Goal: Task Accomplishment & Management: Use online tool/utility

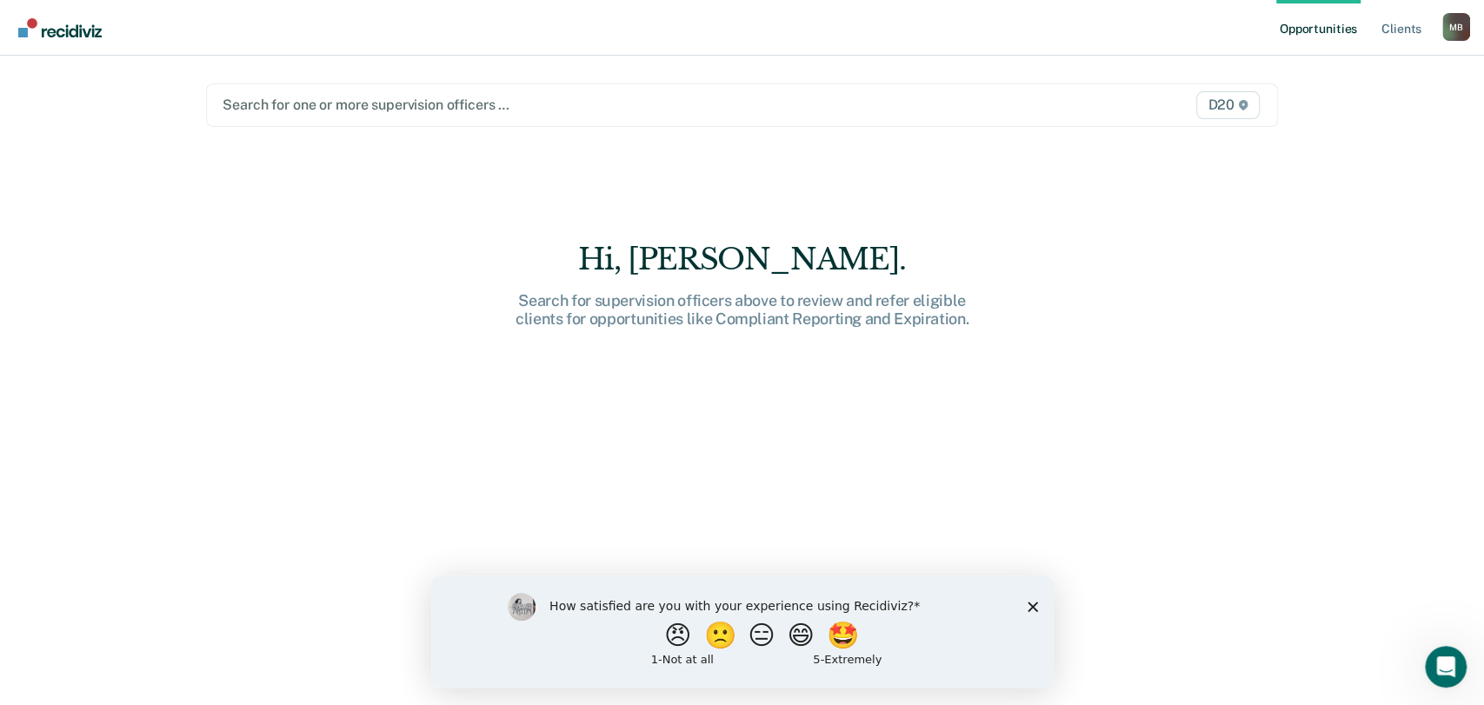
type input "M"
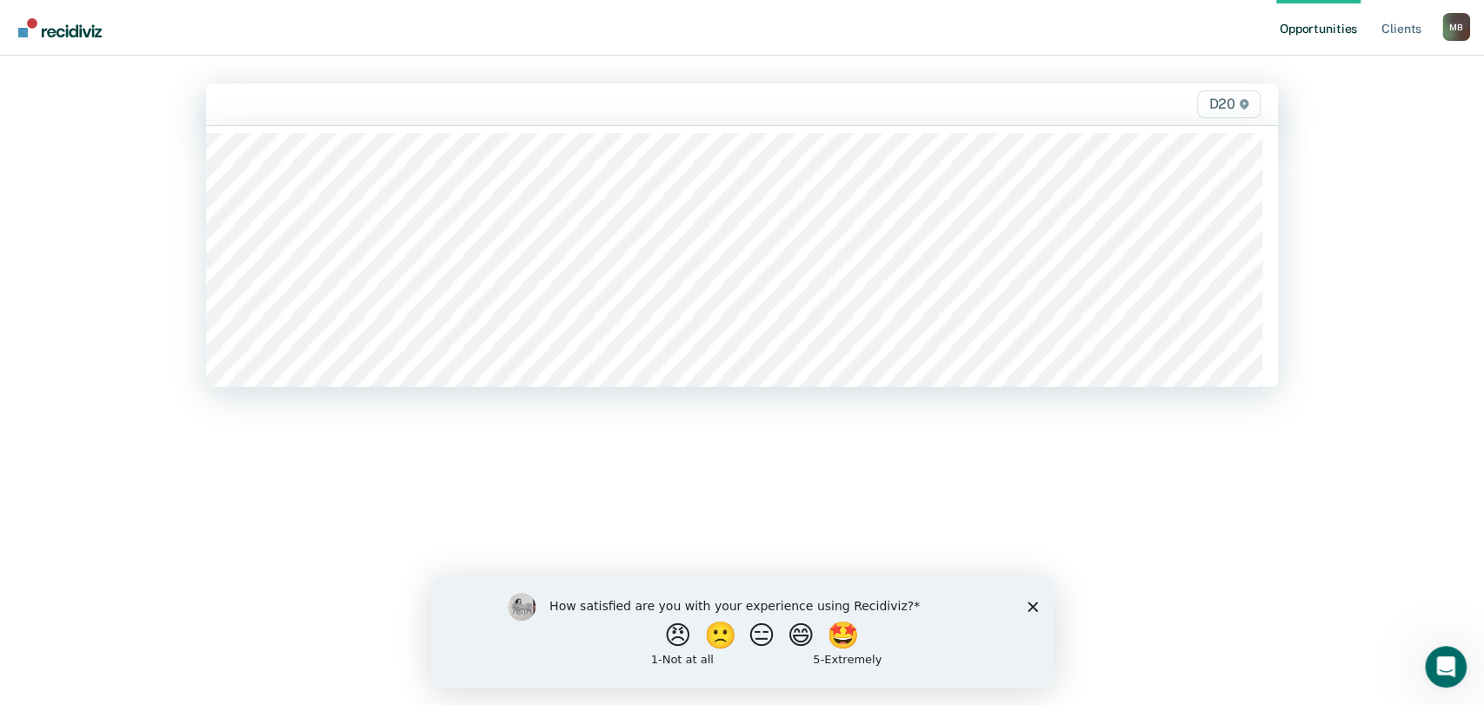
drag, startPoint x: 295, startPoint y: 84, endPoint x: 319, endPoint y: 135, distance: 56.0
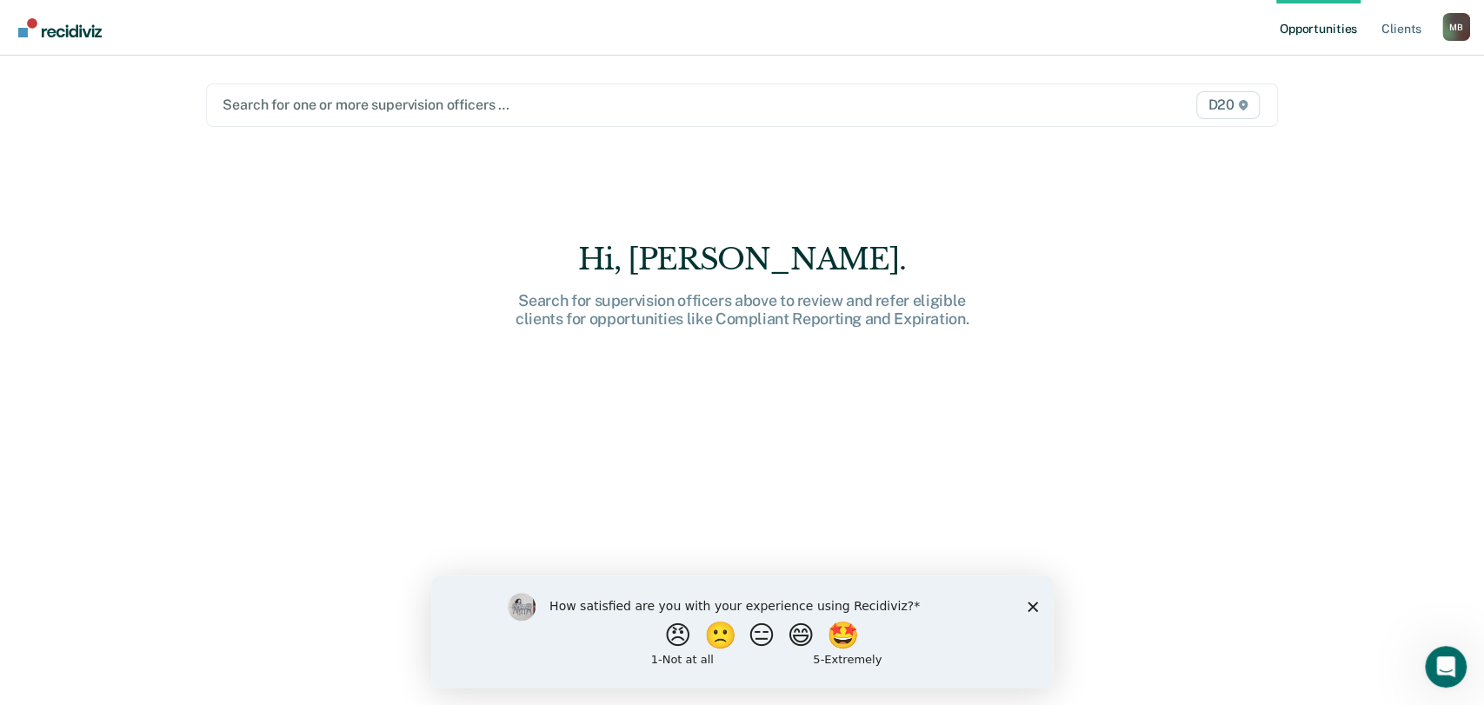
drag, startPoint x: 319, startPoint y: 135, endPoint x: 320, endPoint y: 120, distance: 14.8
click at [320, 120] on div "Search for one or more supervision officers … D20" at bounding box center [741, 104] width 1071 height 43
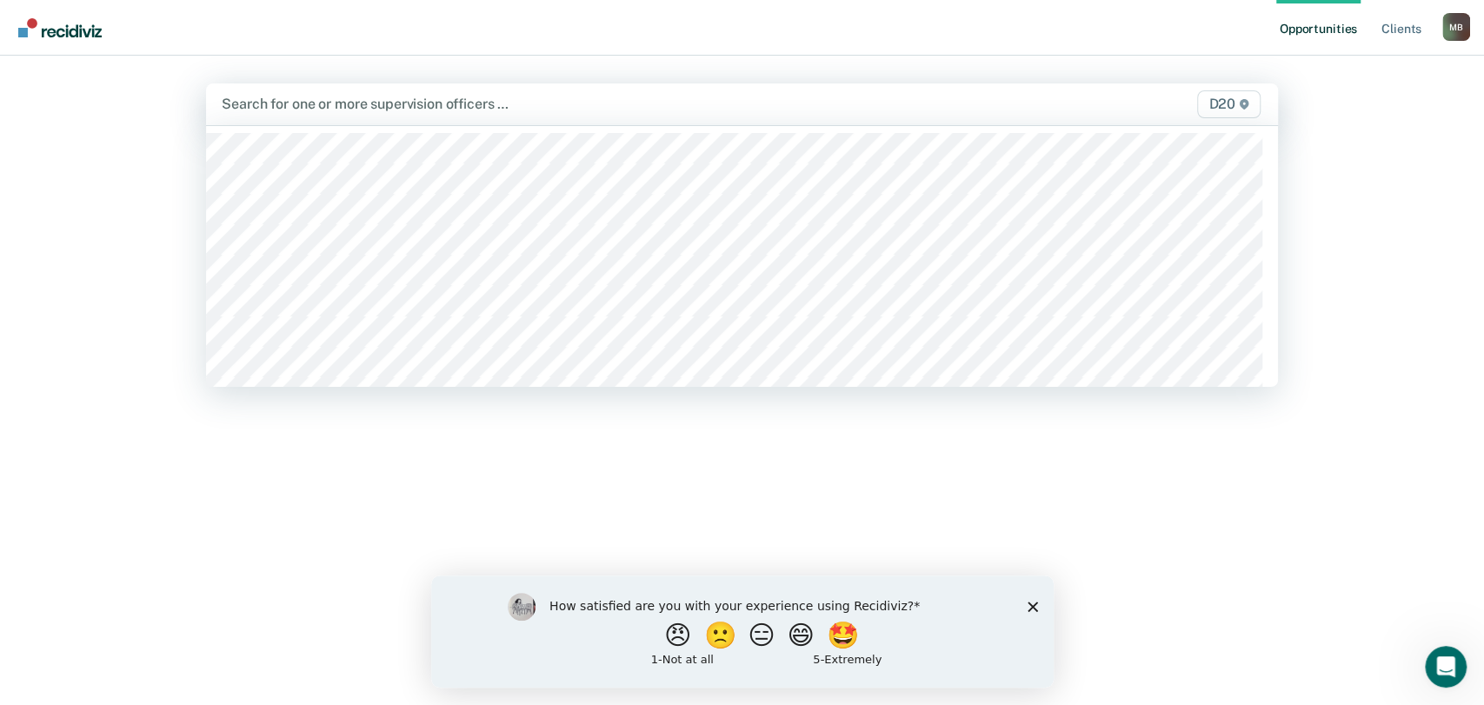
type input "M"
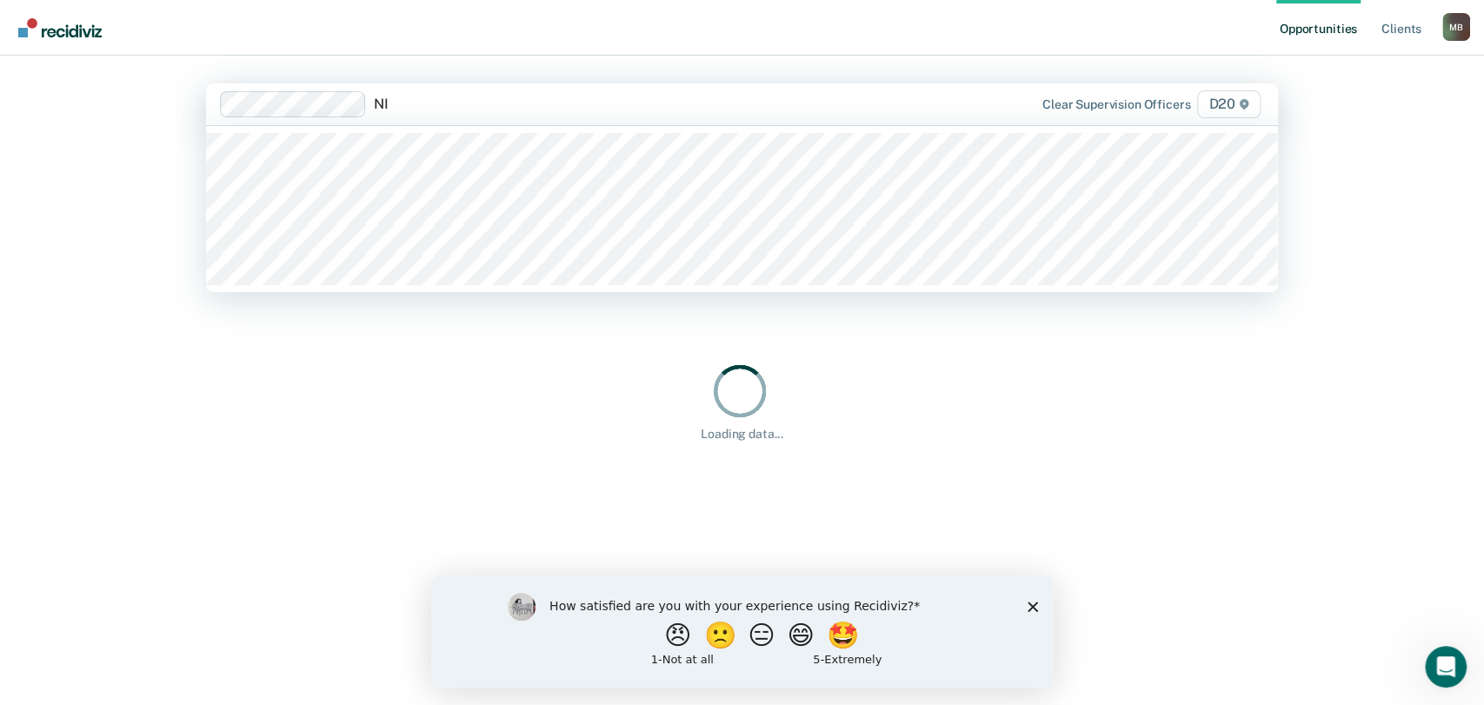
type input "NIK"
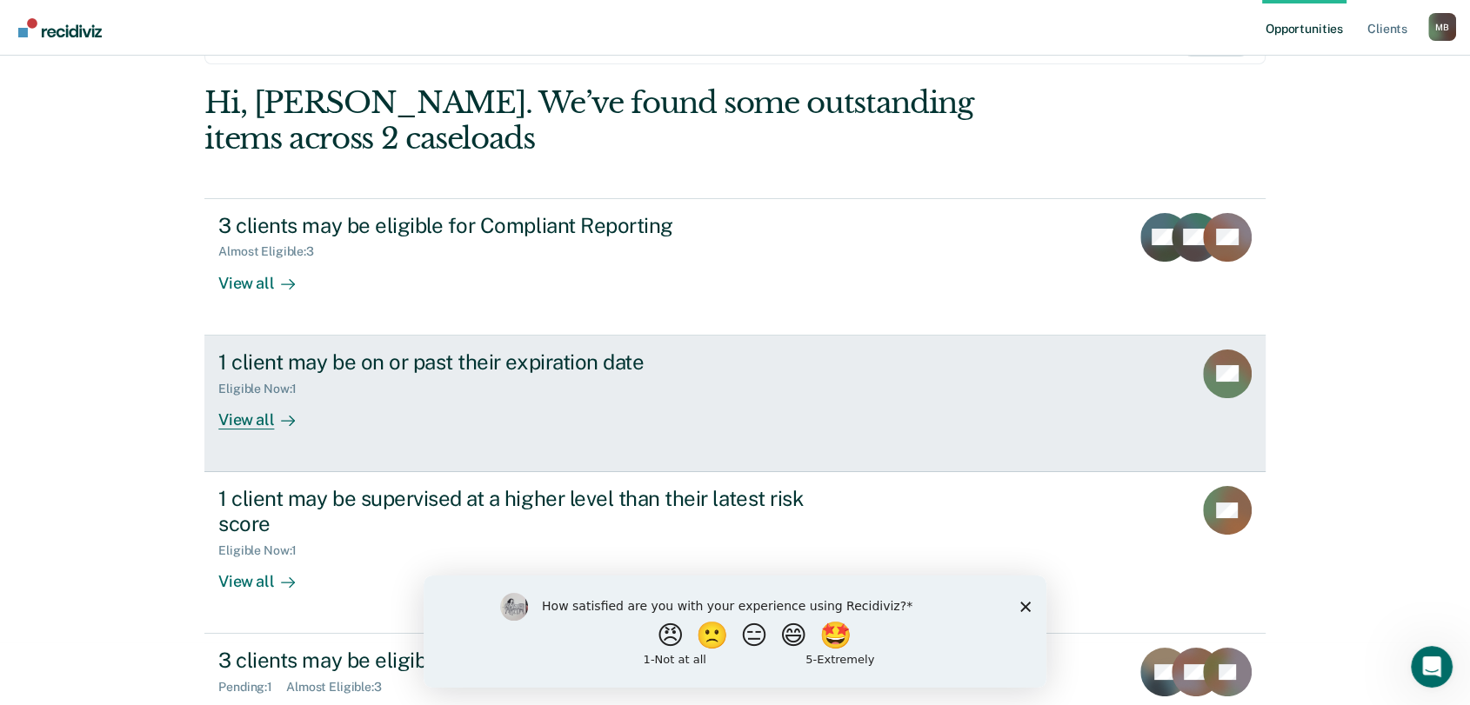
scroll to position [127, 0]
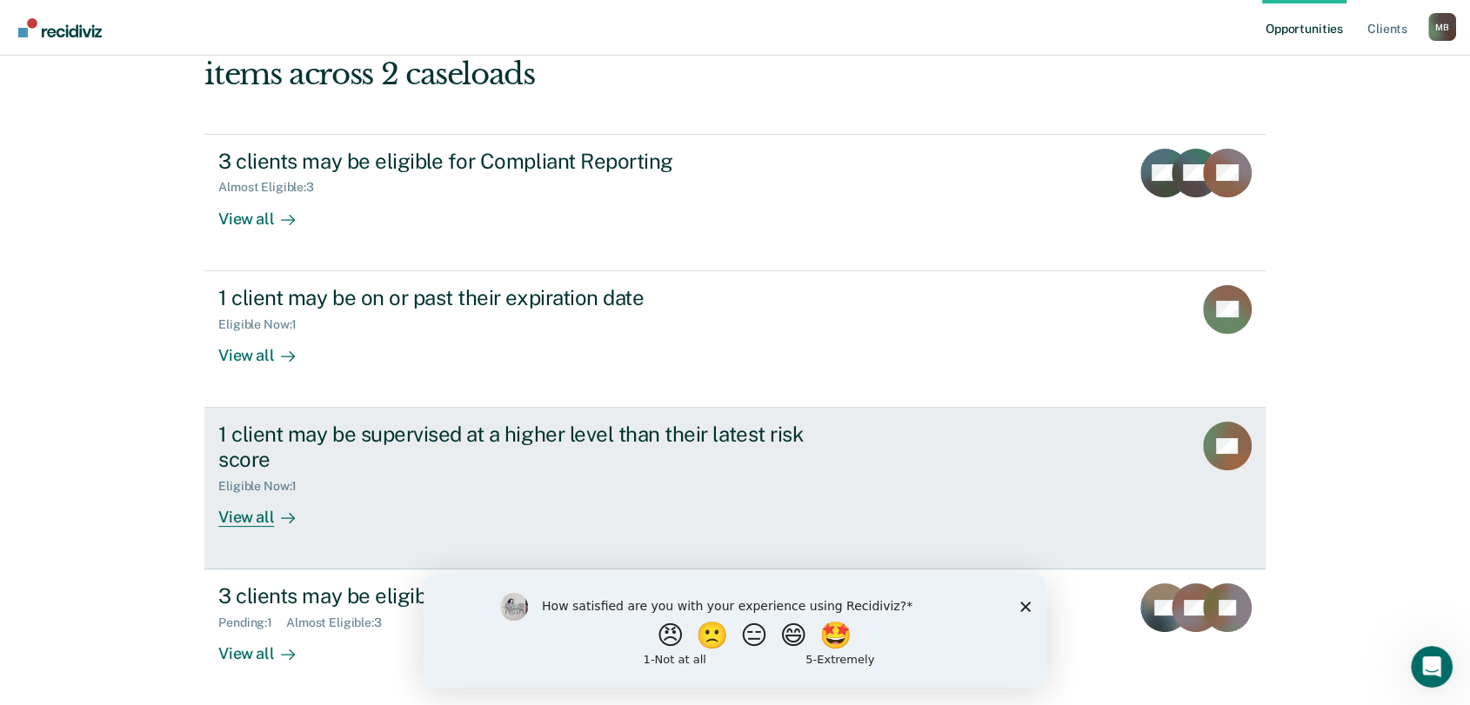
click at [313, 512] on div "1 client may be supervised at a higher level than their latest risk score Eligi…" at bounding box center [544, 474] width 652 height 105
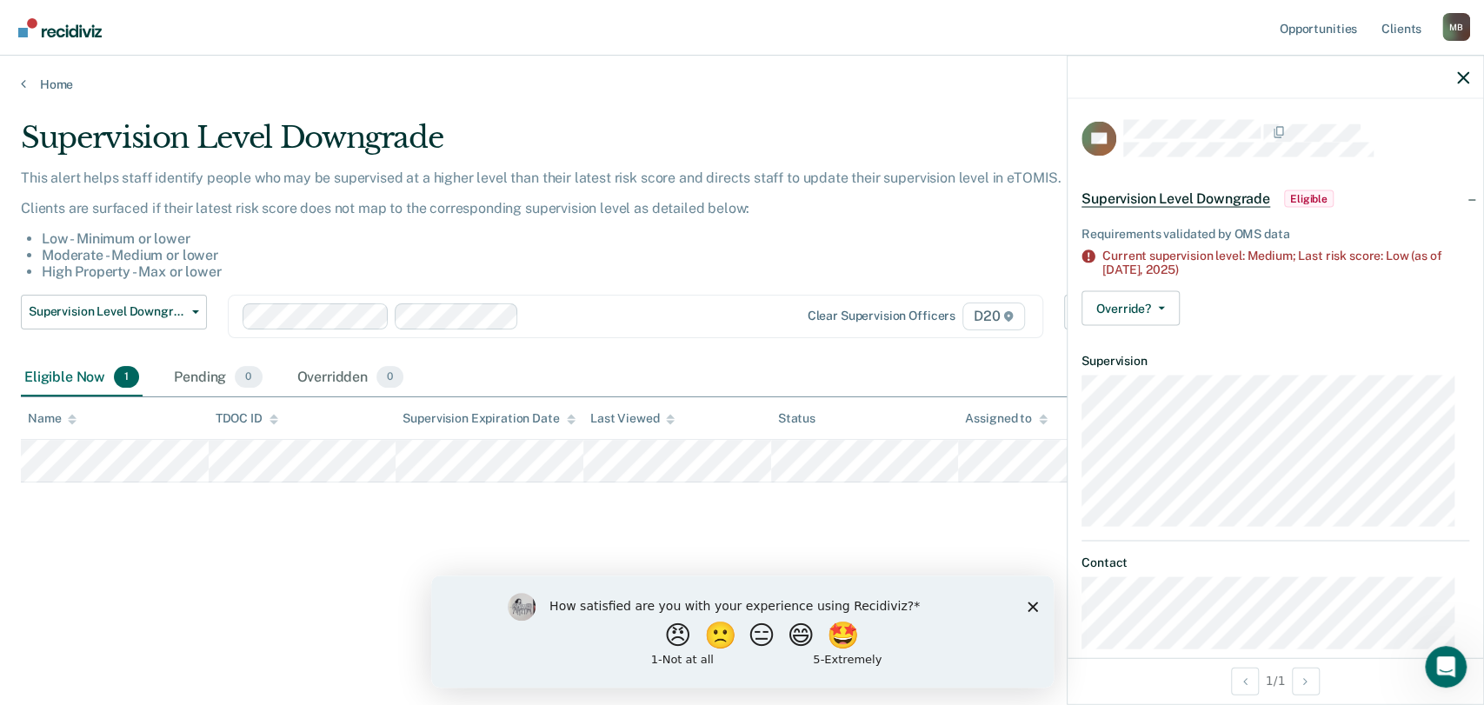
click at [682, 547] on div "Supervision Level Downgrade This alert helps staff identify people who may be s…" at bounding box center [742, 347] width 1443 height 455
click at [47, 85] on link "Home" at bounding box center [742, 85] width 1443 height 16
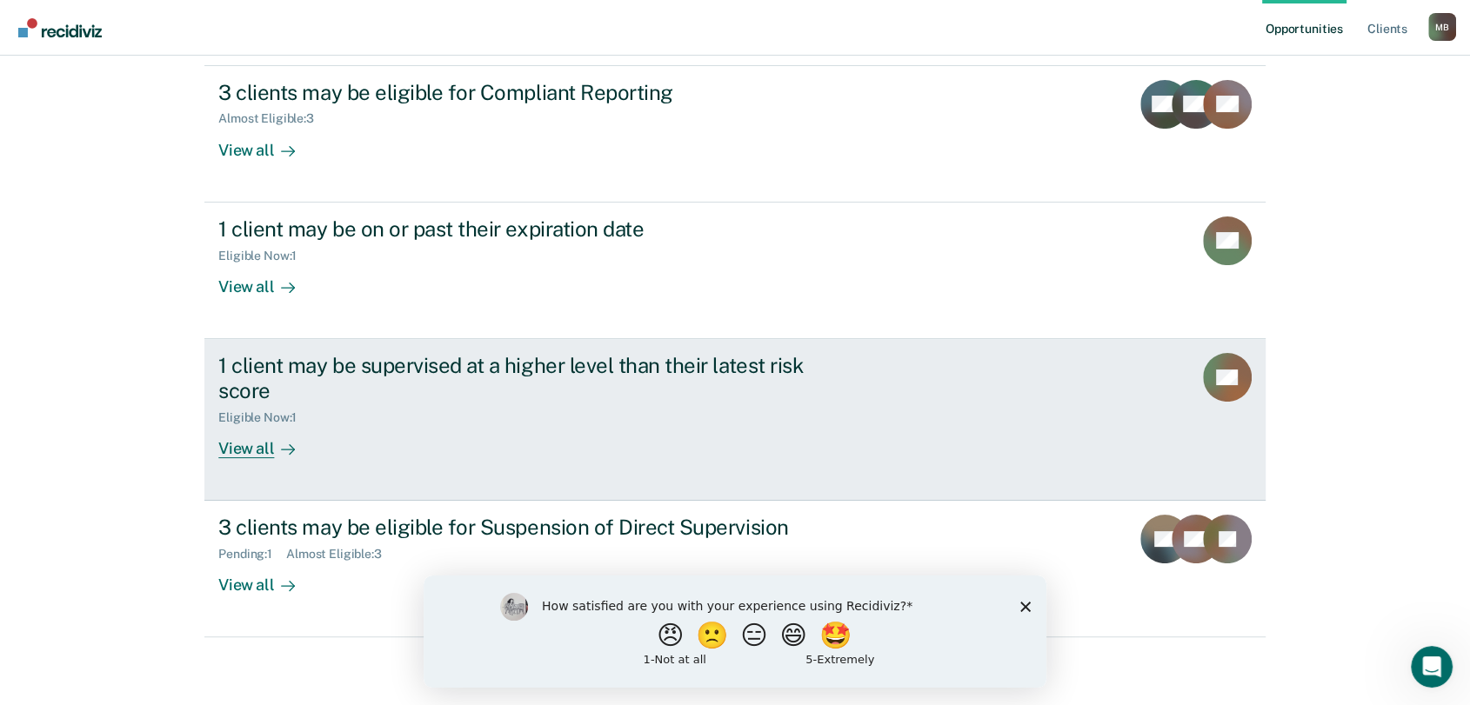
scroll to position [197, 0]
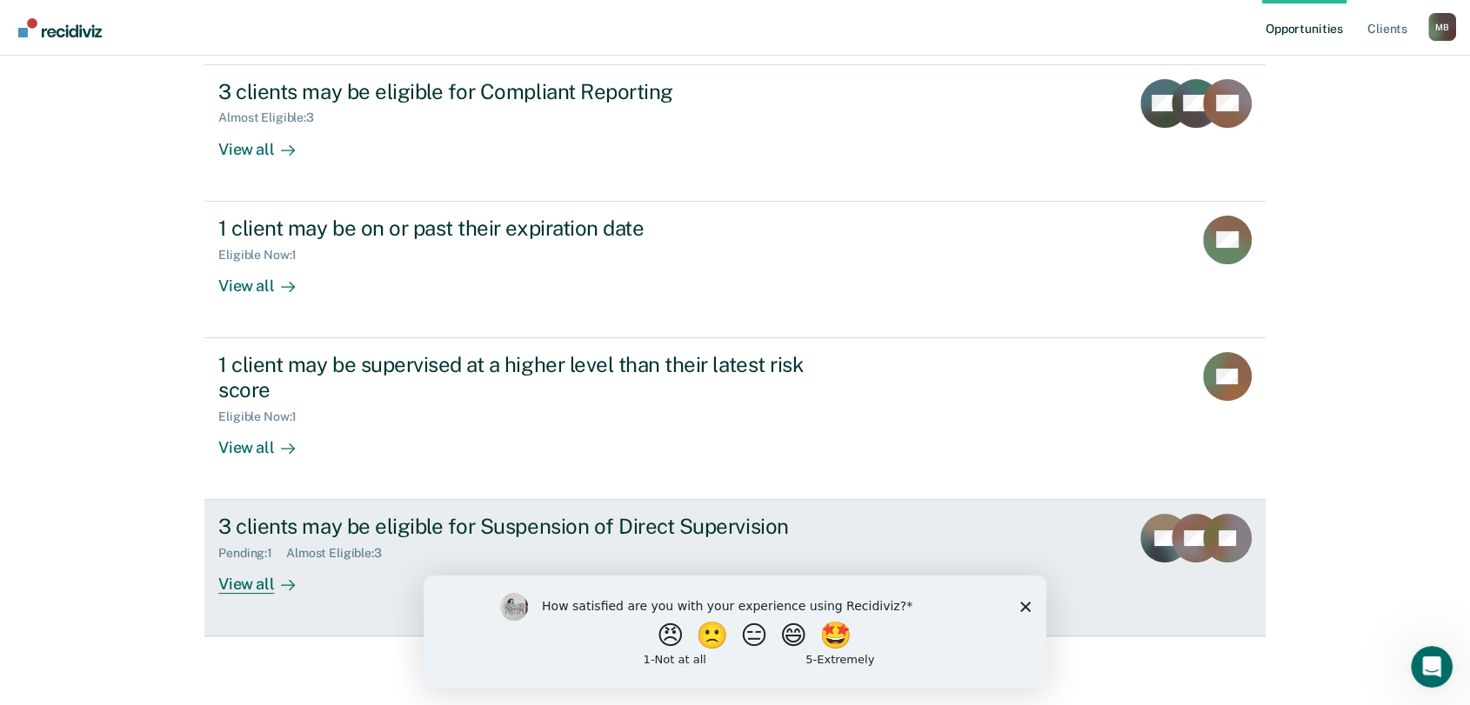
click at [328, 569] on div "3 clients may be eligible for Suspension of Direct Supervision Pending : 1 Almo…" at bounding box center [544, 554] width 652 height 80
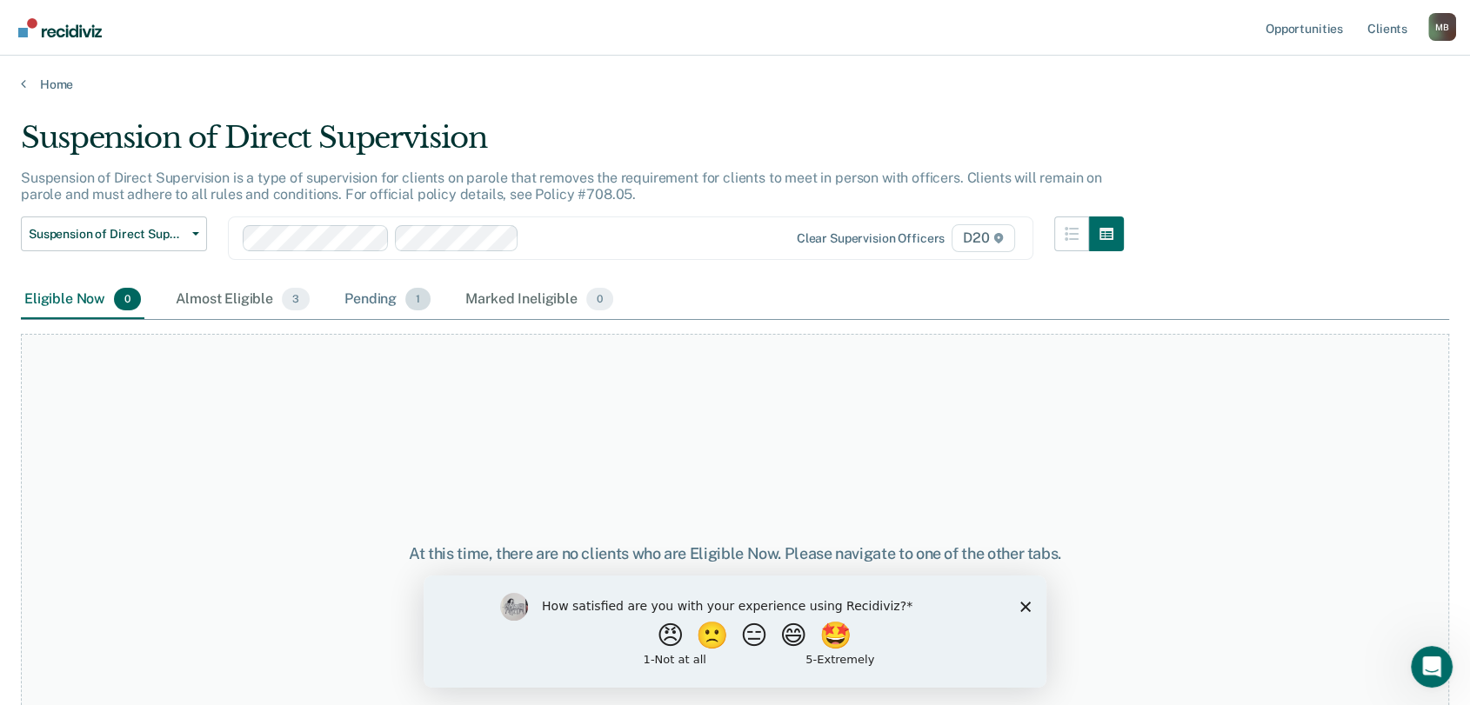
click at [410, 294] on span "1" at bounding box center [417, 299] width 25 height 23
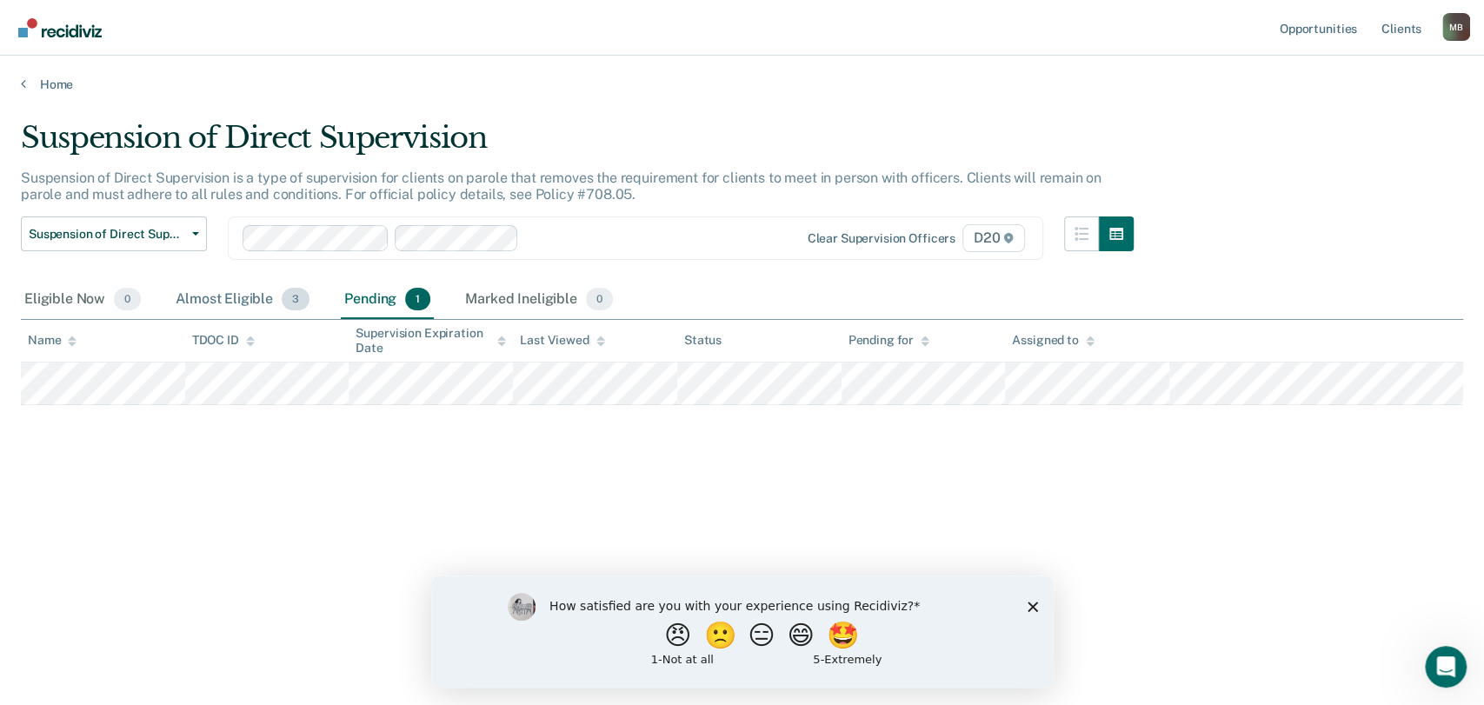
click at [258, 301] on div "Almost Eligible 3" at bounding box center [242, 300] width 141 height 38
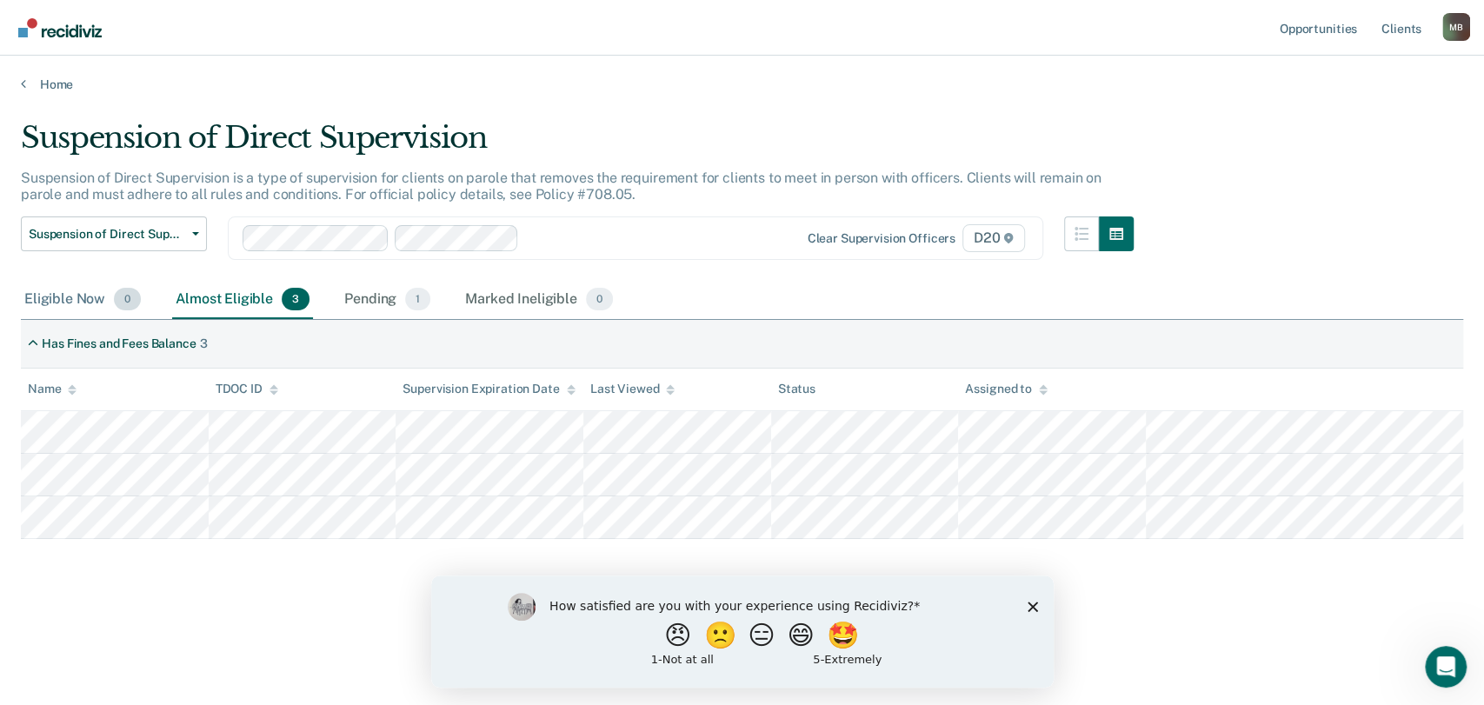
click at [89, 301] on div "Eligible Now 0" at bounding box center [82, 300] width 123 height 38
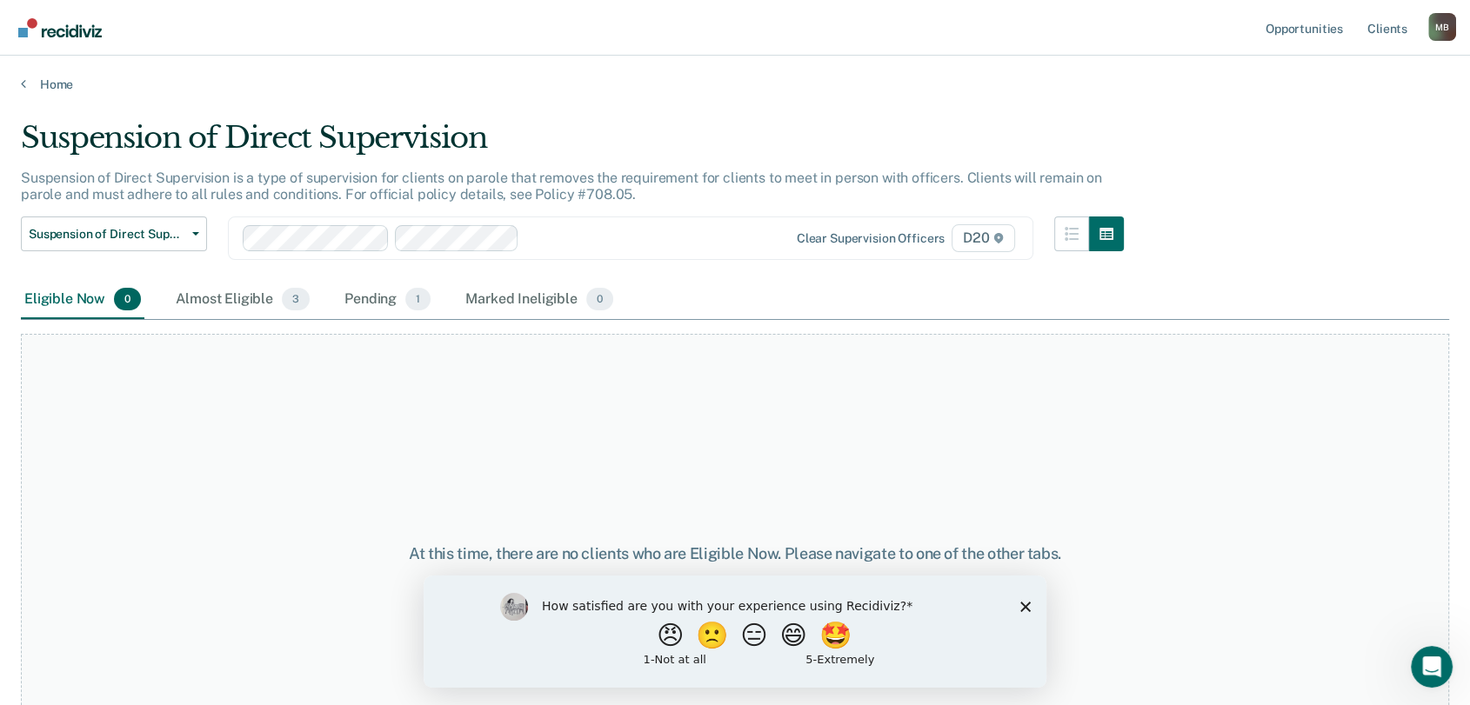
click at [1022, 610] on icon "Close survey" at bounding box center [1025, 606] width 10 height 10
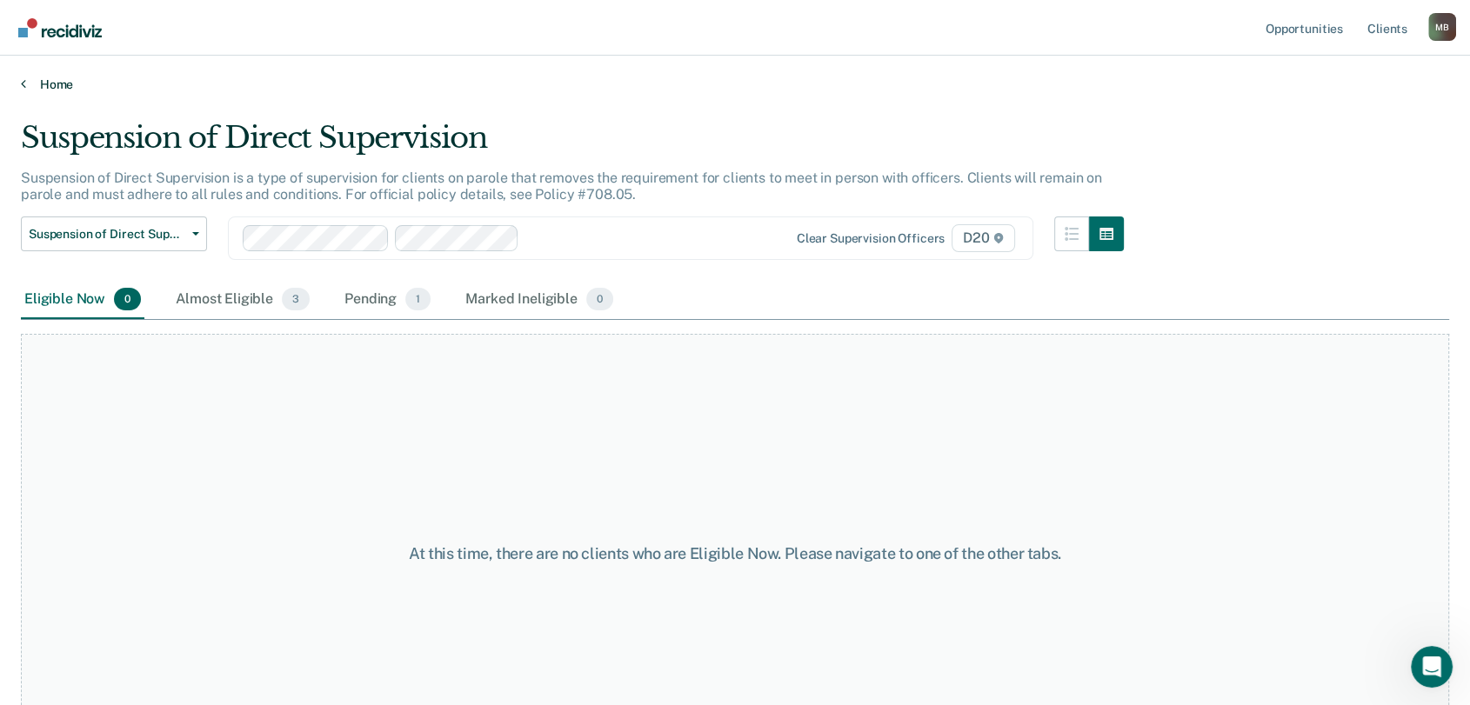
click at [50, 82] on link "Home" at bounding box center [735, 85] width 1428 height 16
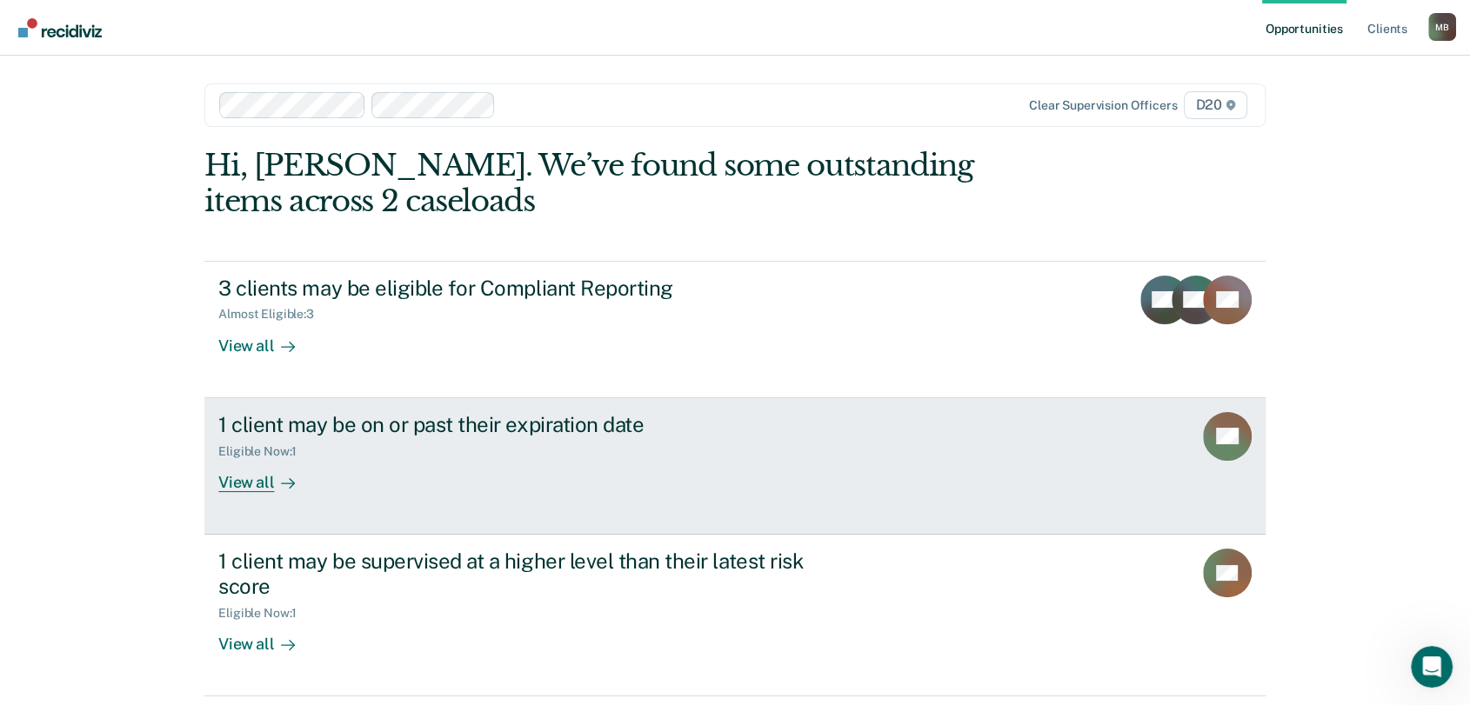
click at [309, 431] on div "1 client may be on or past their expiration date" at bounding box center [523, 424] width 610 height 25
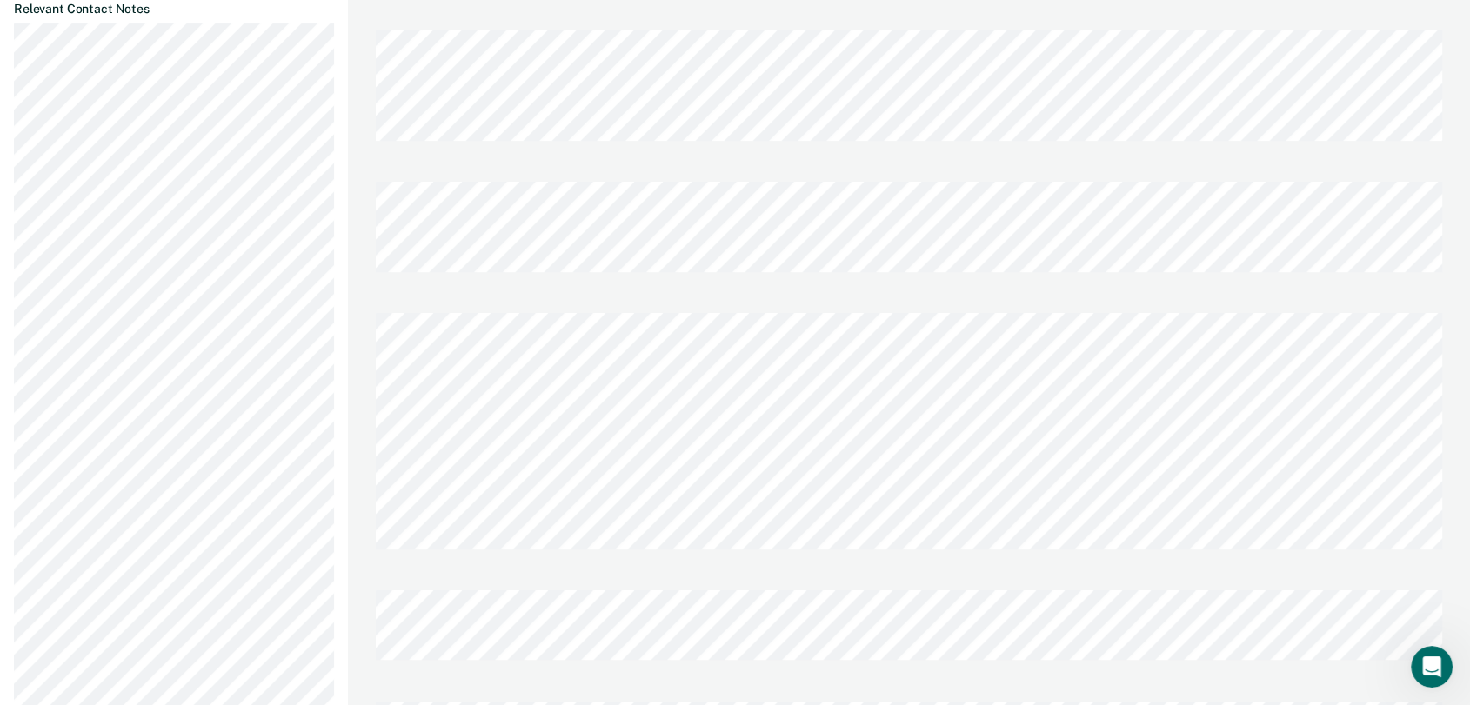
scroll to position [772, 0]
click at [362, 299] on div "[PERSON_NAME] Note Prefilled with data from TDOC on [DATE] . Form Preview Submi…" at bounding box center [909, 407] width 1122 height 2358
click at [223, 325] on div "[PERSON_NAME] M B Profile How it works Log Out Back DR Expiration Eligible Requ…" at bounding box center [735, 365] width 1470 height 2274
